Goal: Information Seeking & Learning: Check status

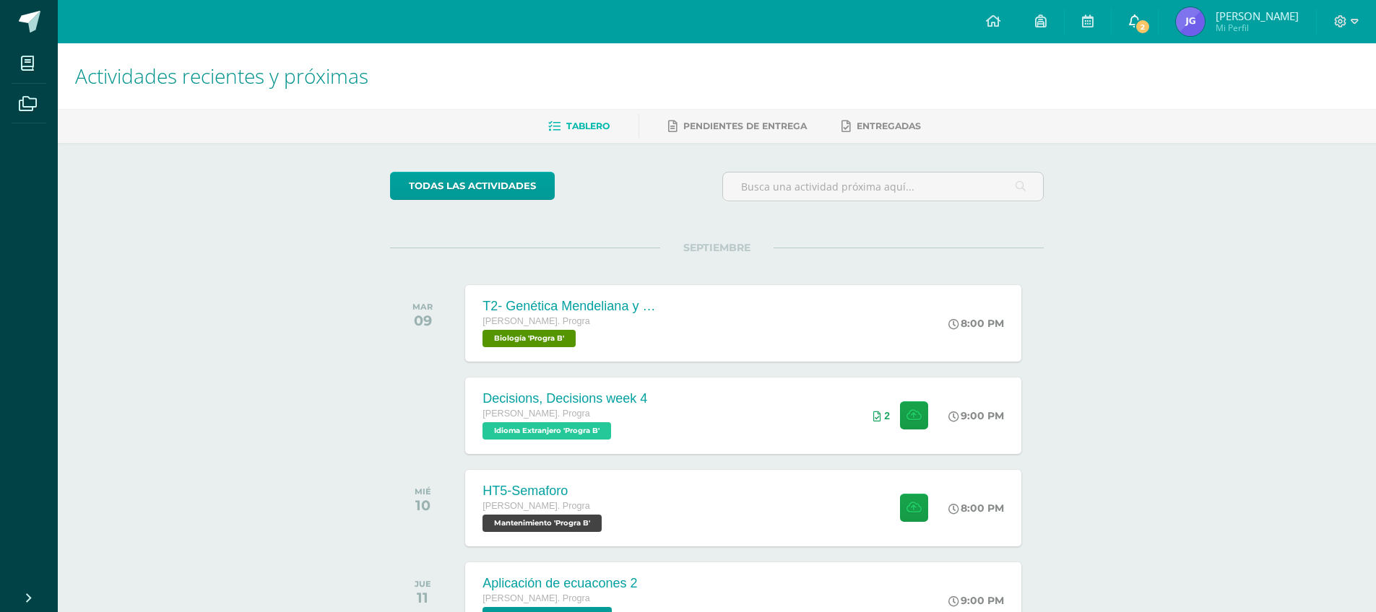
click at [1134, 28] on link "2" at bounding box center [1134, 21] width 46 height 43
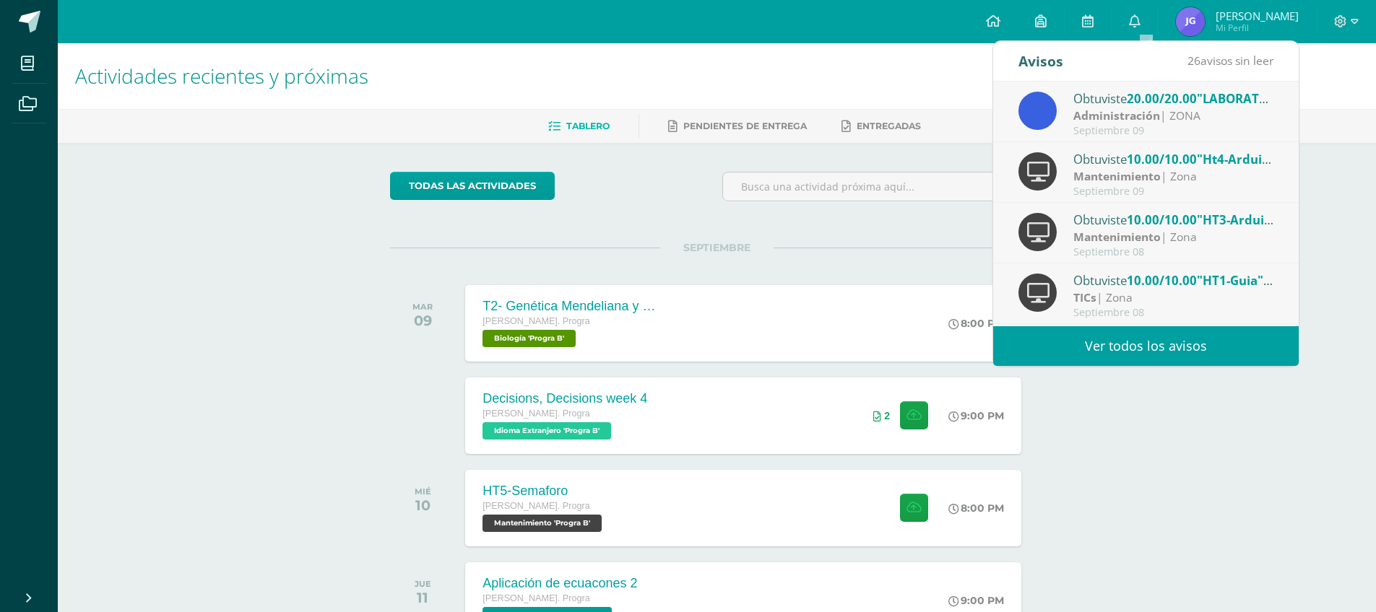
click at [1178, 114] on div "Administración | ZONA" at bounding box center [1173, 116] width 201 height 17
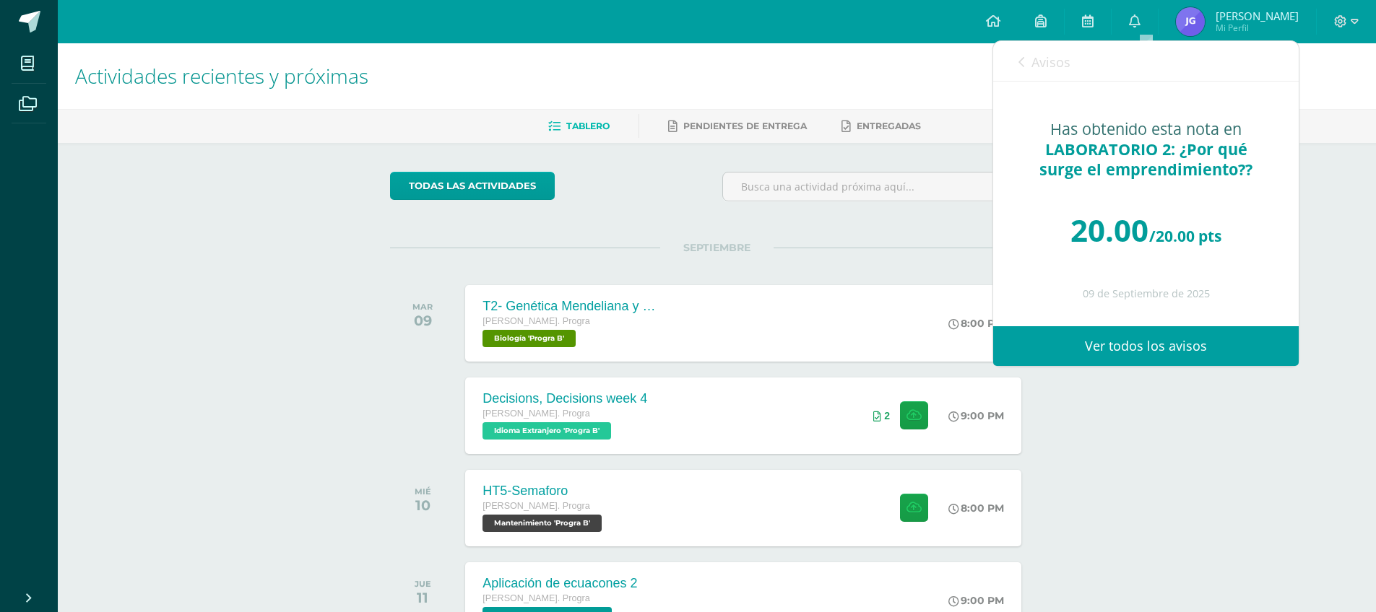
click at [1047, 66] on span "Avisos" at bounding box center [1050, 61] width 39 height 17
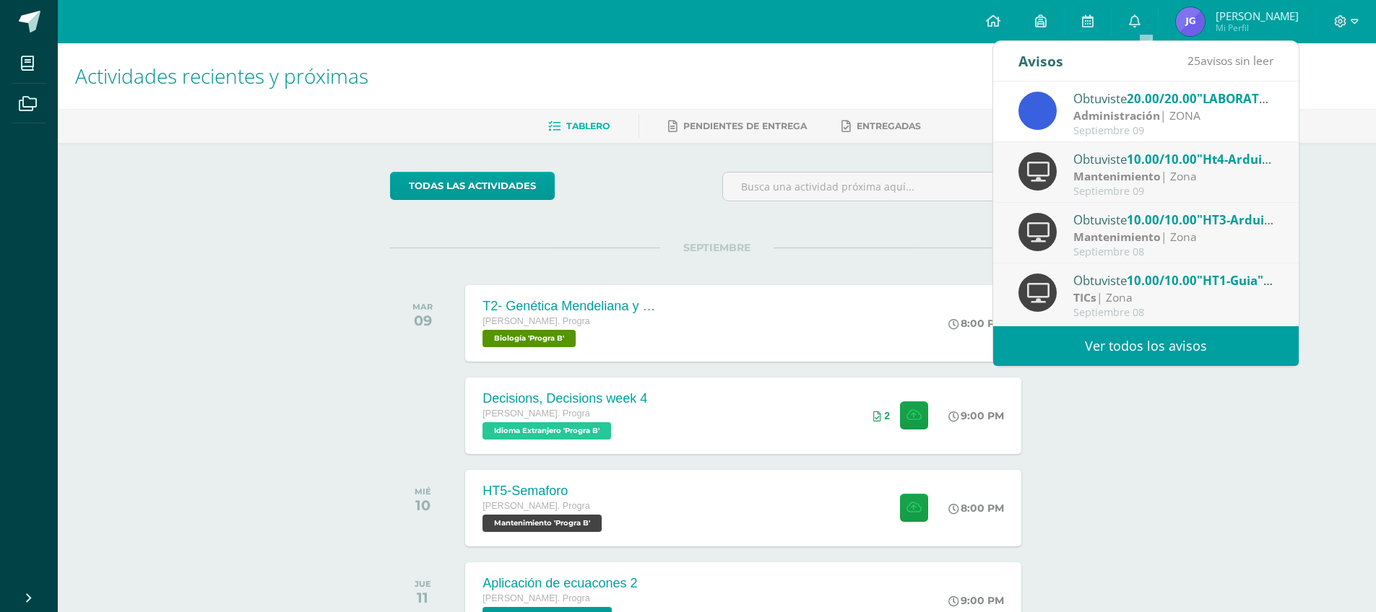
click at [1176, 175] on div "Mantenimiento | Zona" at bounding box center [1173, 176] width 201 height 17
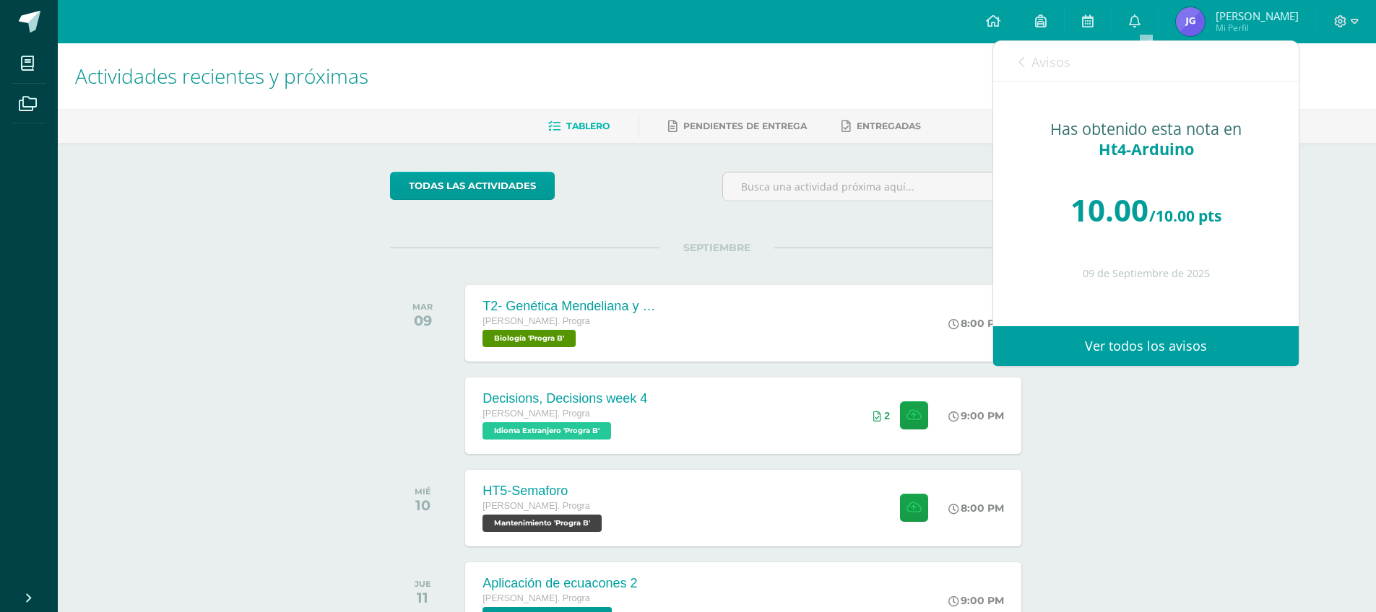
click at [1046, 60] on span "Avisos" at bounding box center [1050, 61] width 39 height 17
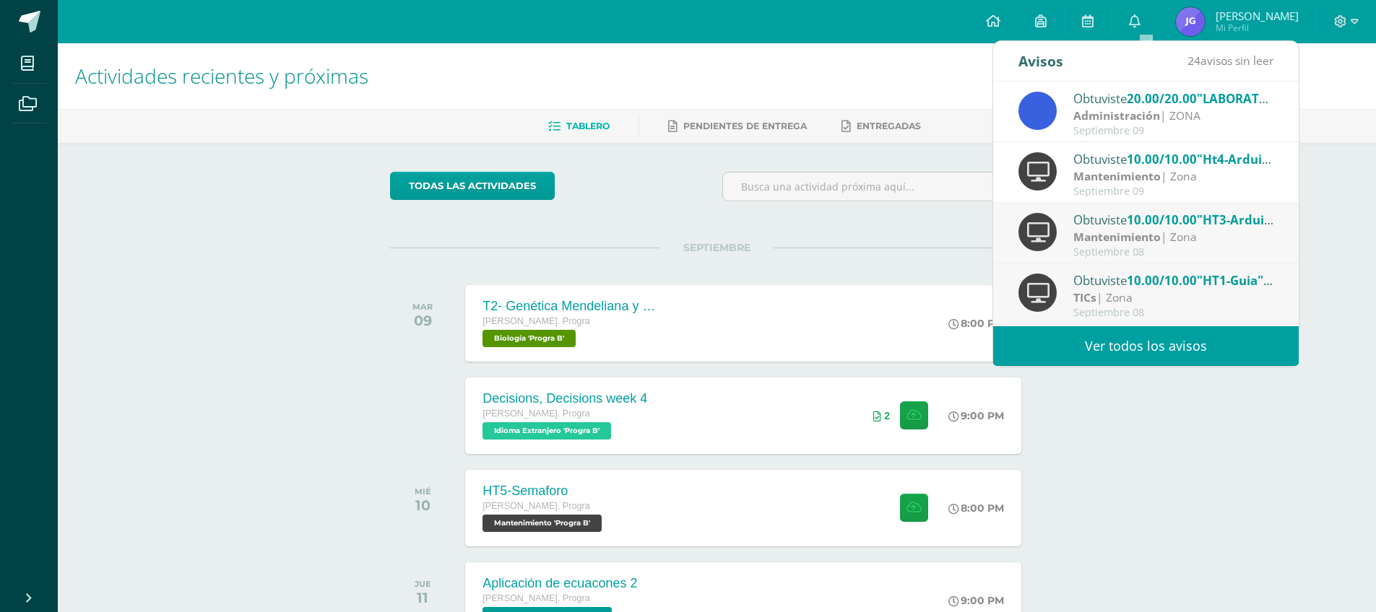
click at [1116, 487] on div "Actividades recientes y próximas Tablero Pendientes de entrega Entregadas todas…" at bounding box center [717, 479] width 1318 height 872
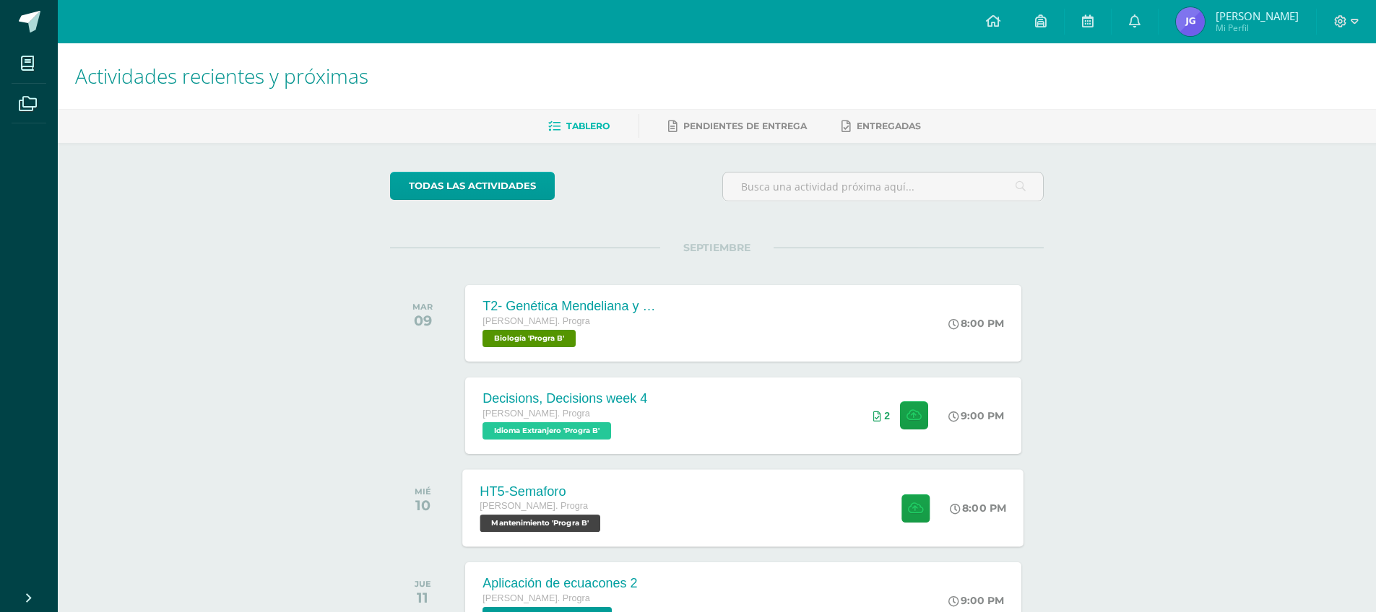
click at [713, 513] on div "HT5-Semaforo Quinto Bach. Progra Mantenimiento 'Progra B' 8:00 PM HT5-Semaforo …" at bounding box center [743, 507] width 561 height 77
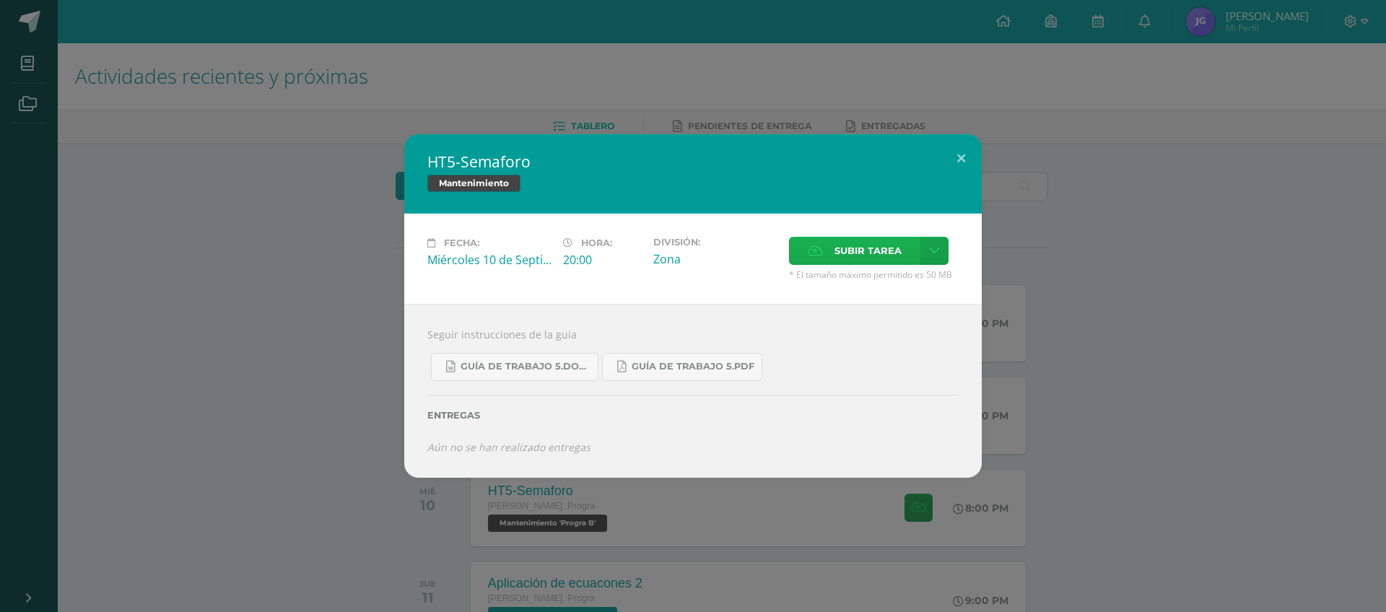
click at [871, 259] on span "Subir tarea" at bounding box center [868, 251] width 67 height 27
click at [0, 0] on input "Subir tarea" at bounding box center [0, 0] width 0 height 0
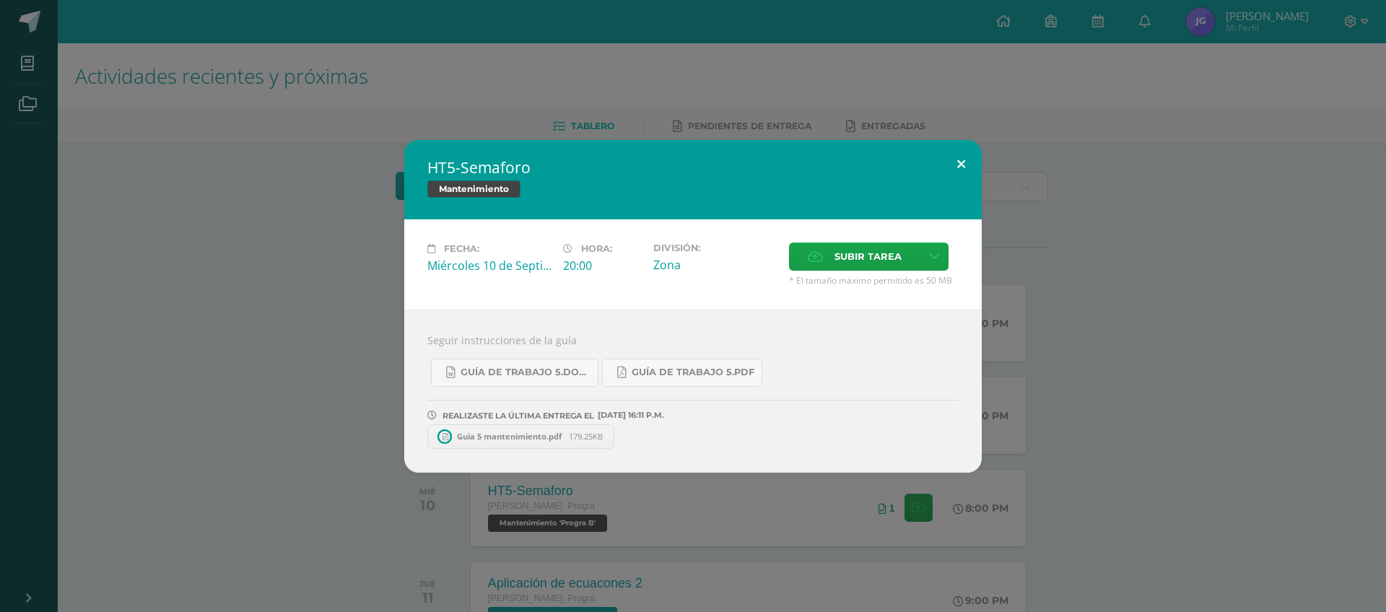
click at [956, 150] on button at bounding box center [961, 164] width 41 height 49
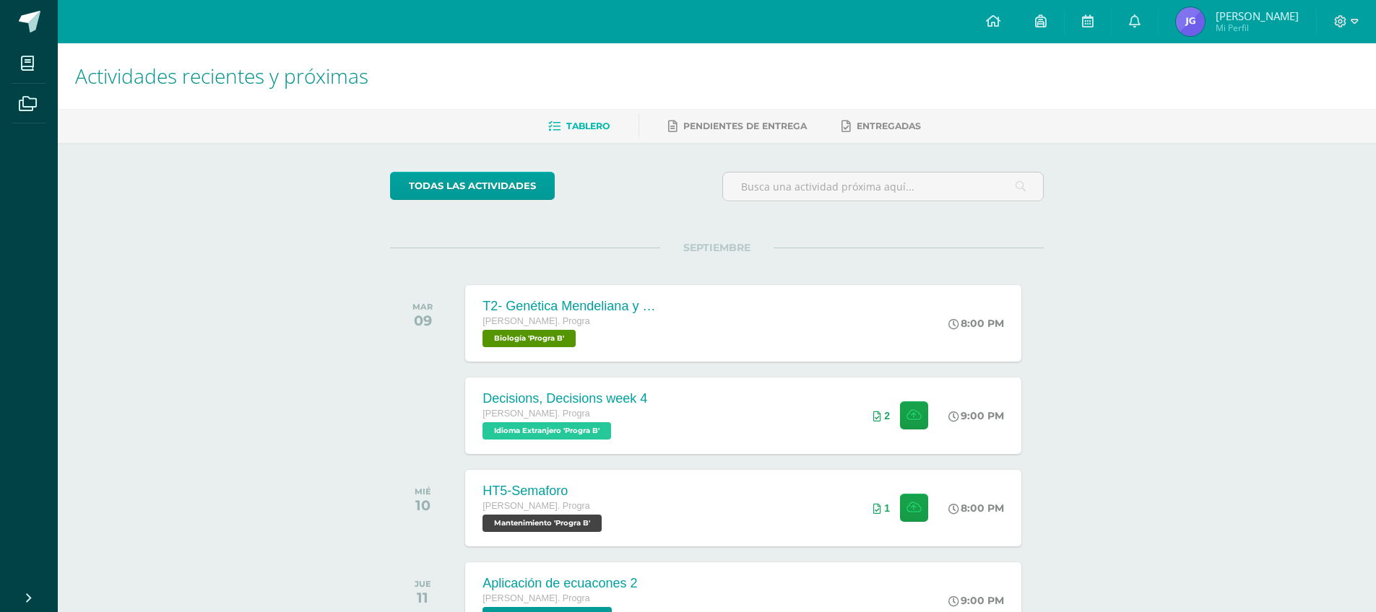
click at [1194, 28] on img at bounding box center [1190, 21] width 29 height 29
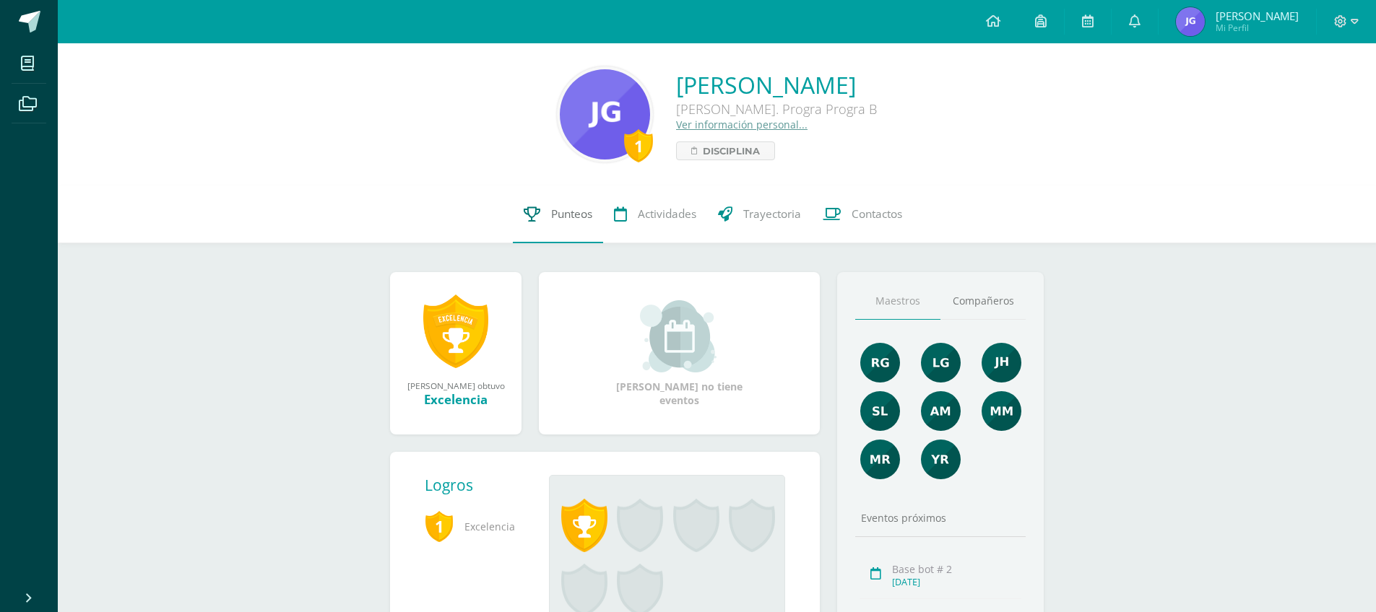
click at [526, 232] on link "Punteos" at bounding box center [558, 215] width 90 height 58
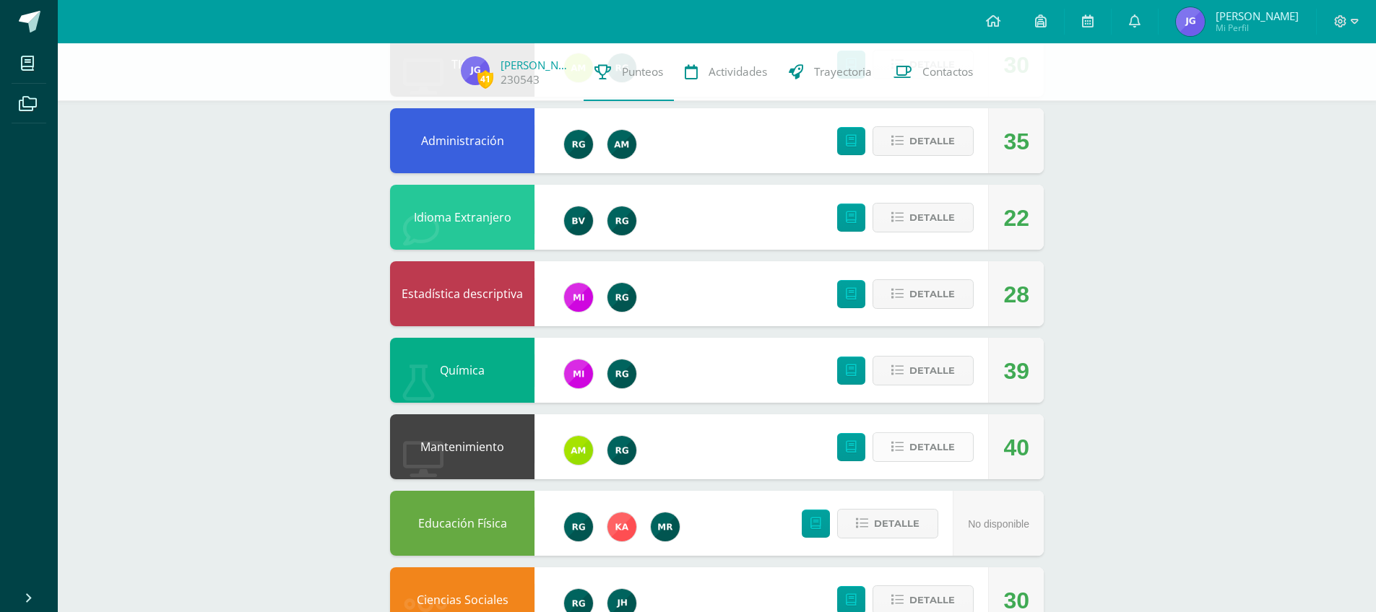
click at [946, 441] on span "Detalle" at bounding box center [931, 447] width 45 height 27
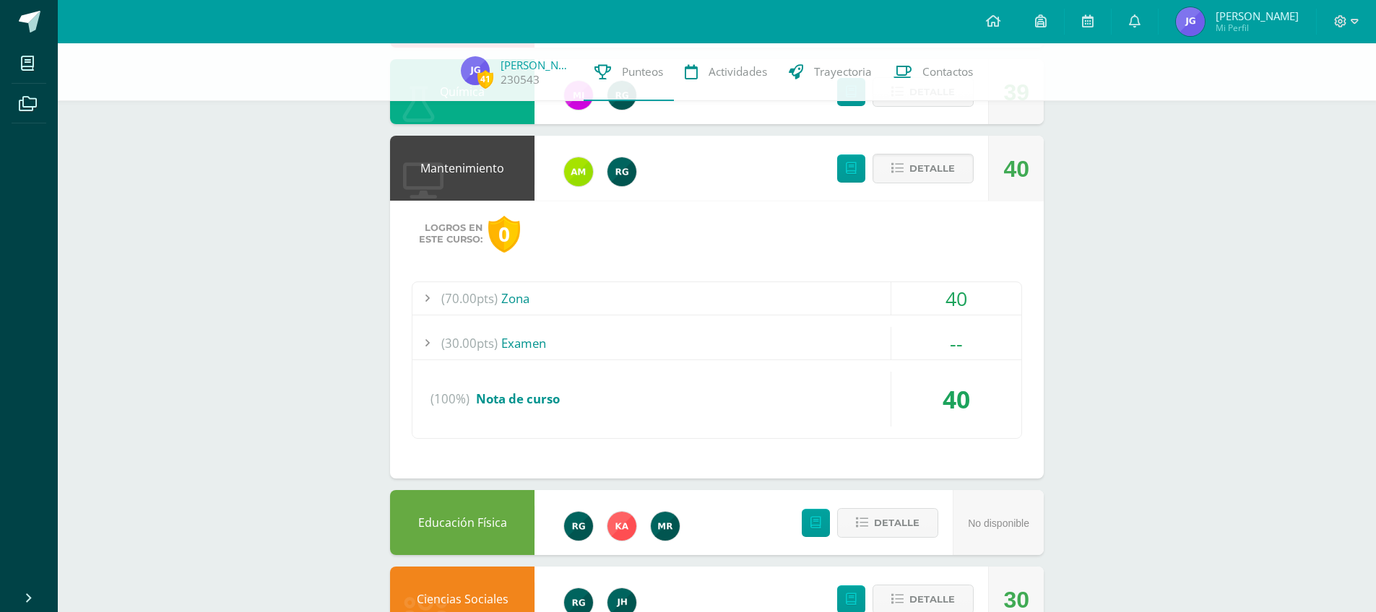
scroll to position [1093, 0]
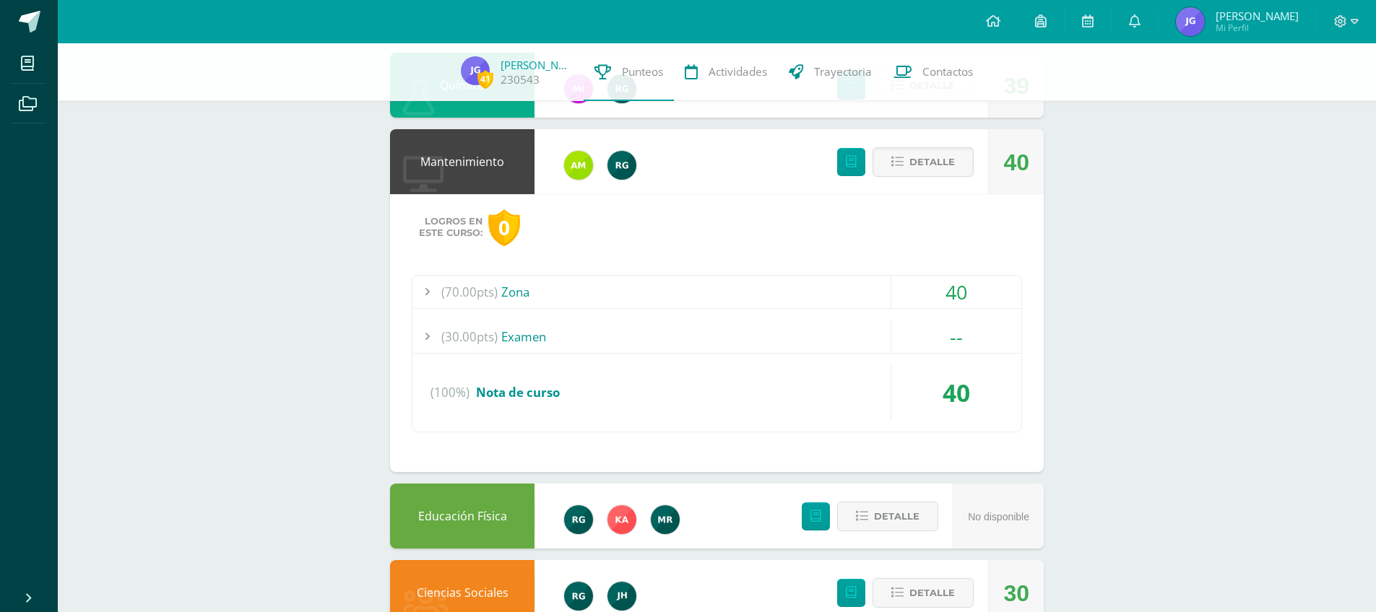
click at [694, 287] on div "(70.00pts) Zona" at bounding box center [716, 292] width 609 height 32
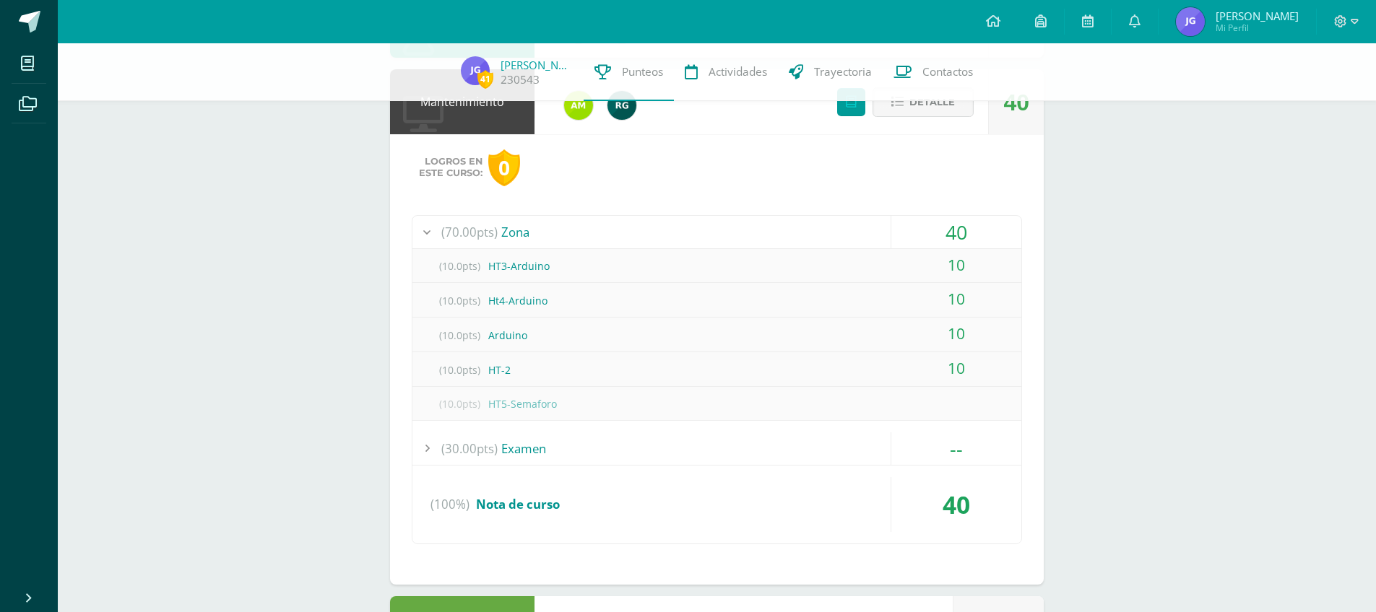
scroll to position [1173, 0]
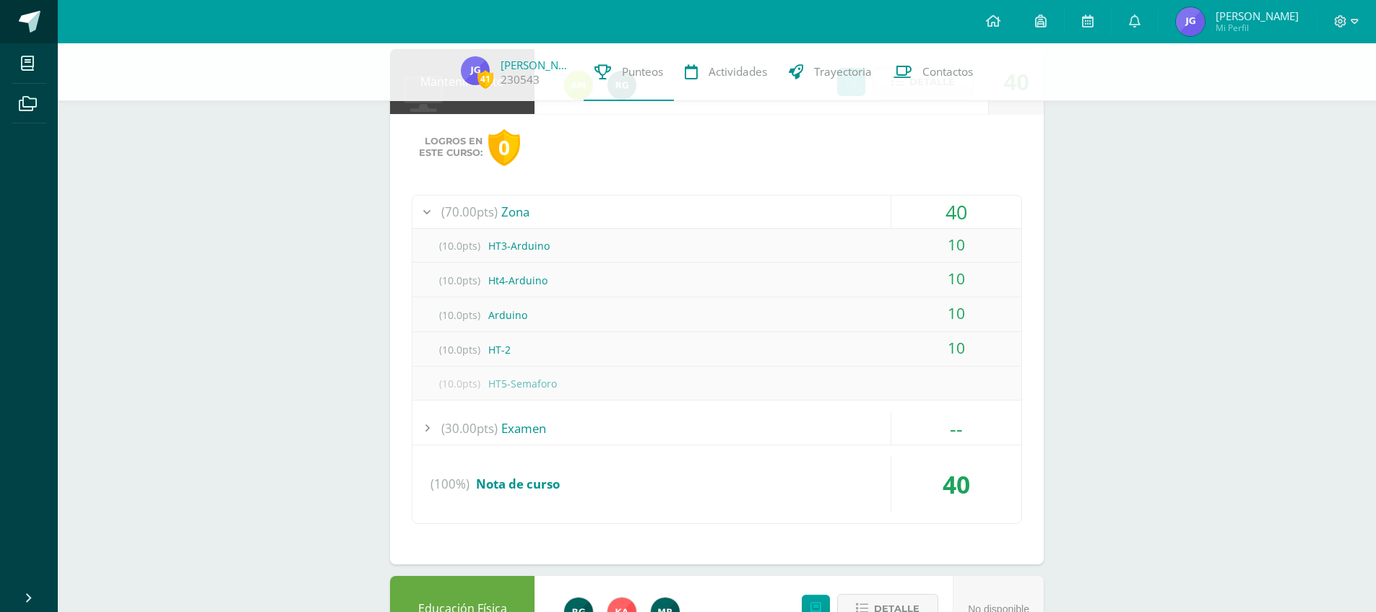
click at [39, 15] on span at bounding box center [30, 22] width 22 height 22
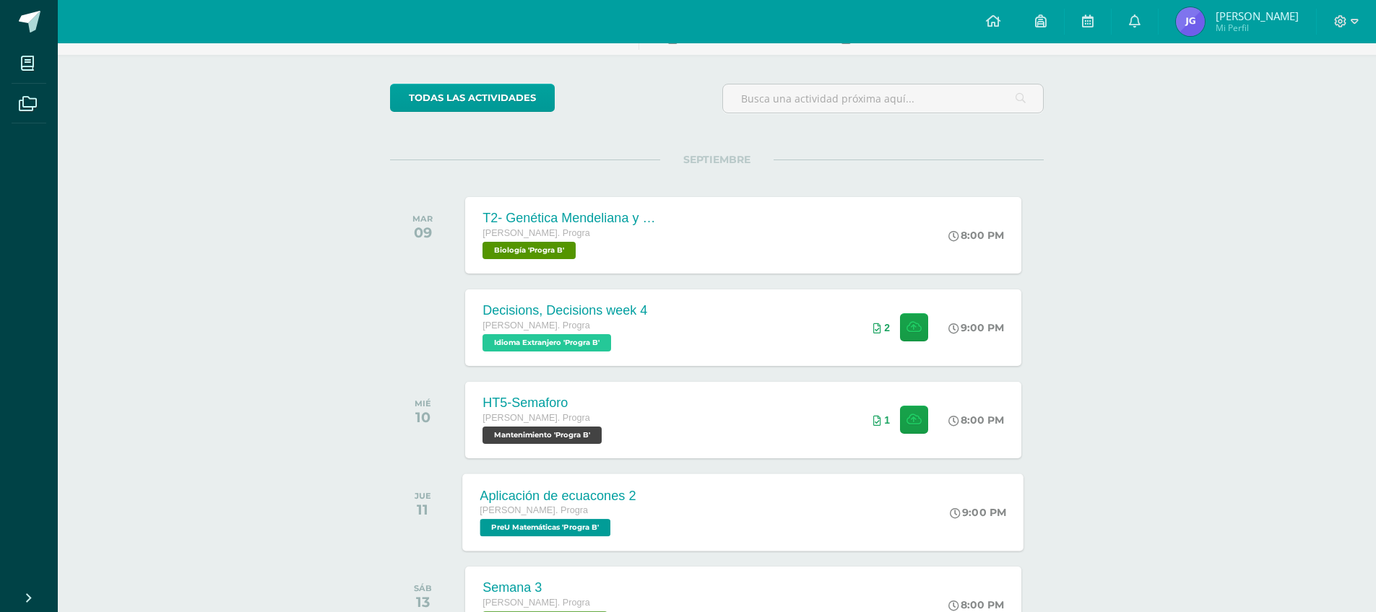
scroll to position [256, 0]
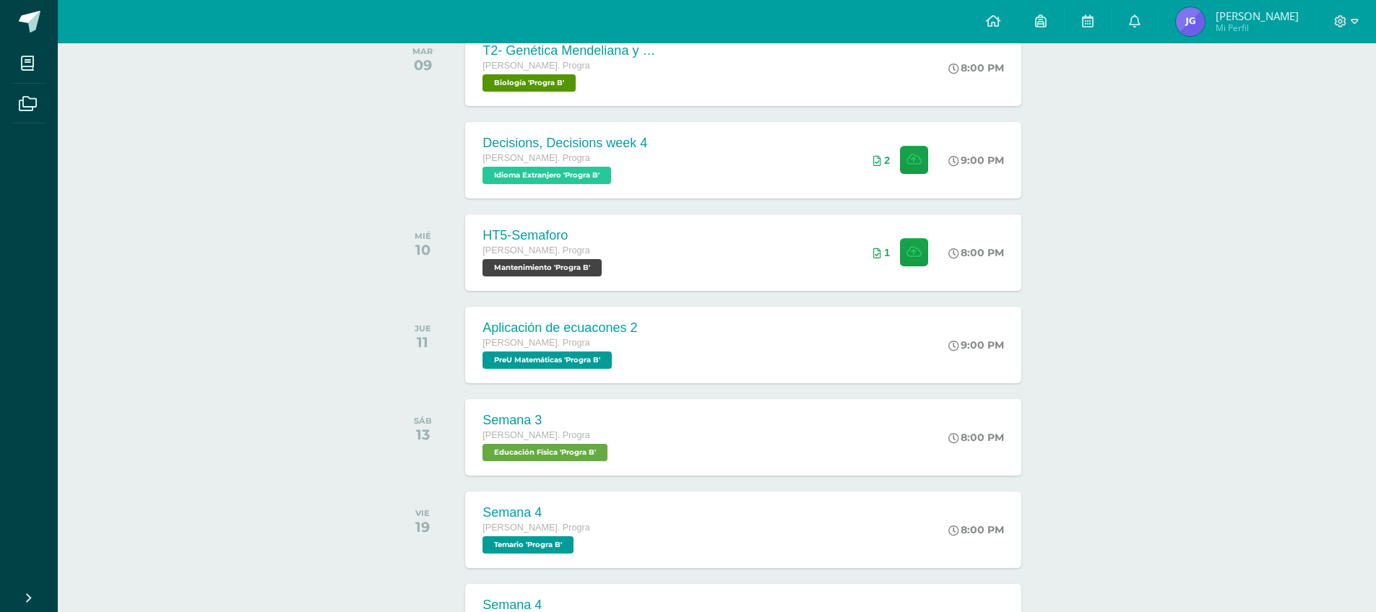
click at [1118, 398] on div "Actividades recientes y próximas Tablero Pendientes de entrega Entregadas todas…" at bounding box center [717, 501] width 1318 height 1426
